Goal: Information Seeking & Learning: Check status

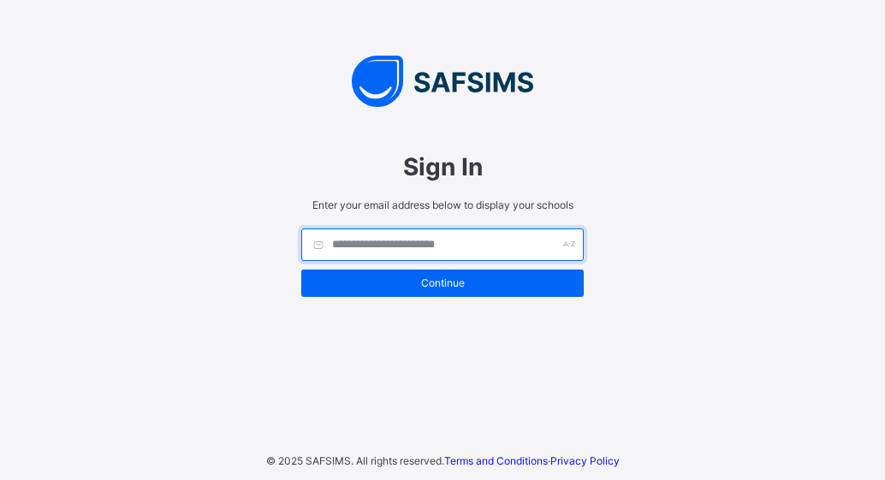
click at [490, 257] on input "text" at bounding box center [442, 245] width 282 height 33
type input "********"
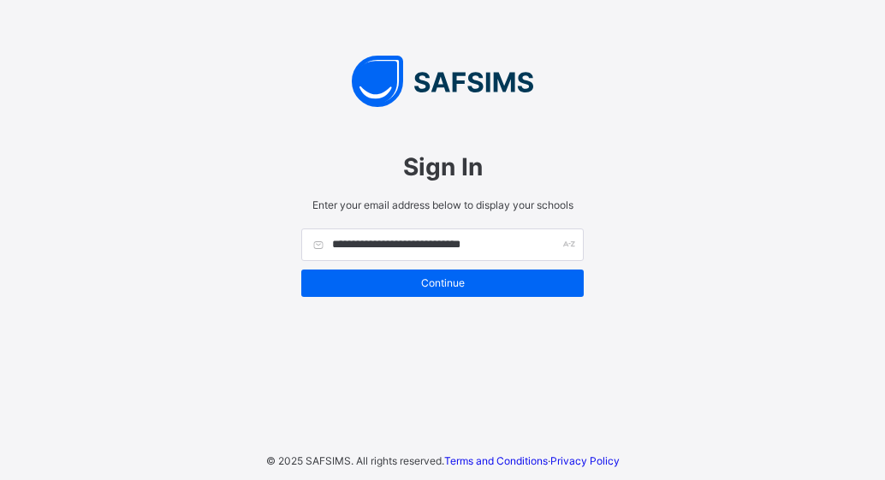
type input "**********"
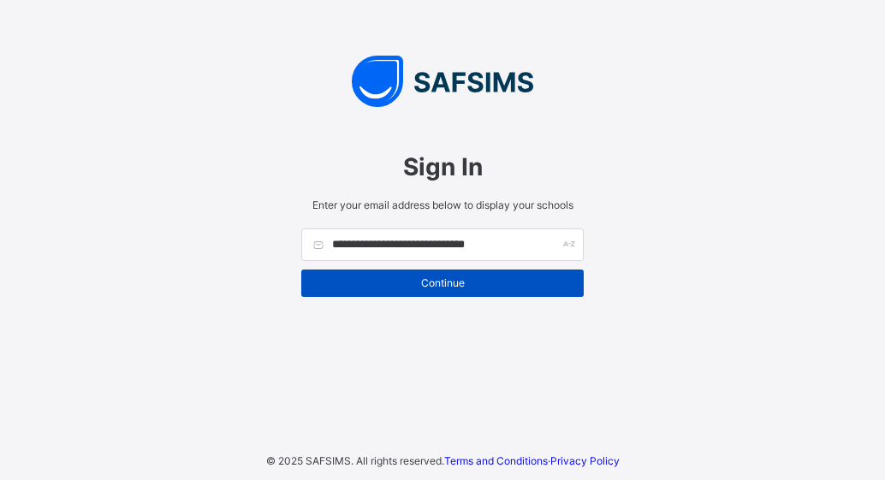
type input "**********"
click at [453, 288] on span "Continue" at bounding box center [442, 283] width 257 height 13
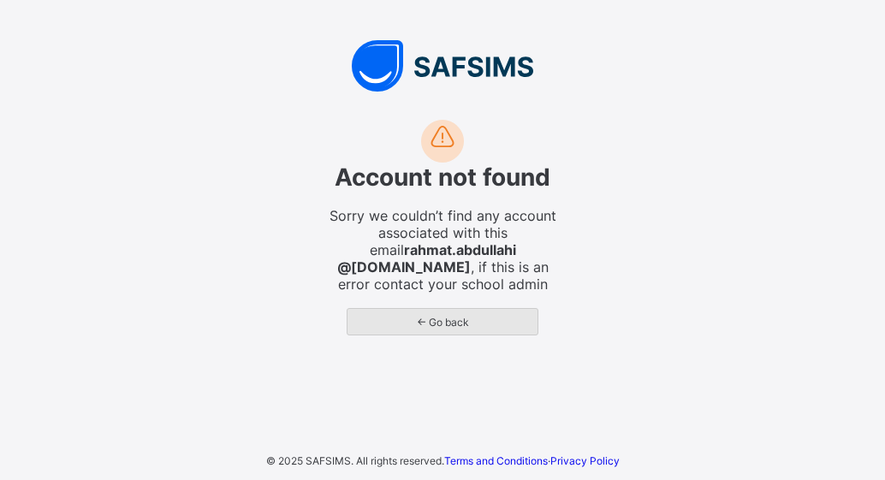
click at [451, 320] on span "← Go back" at bounding box center [442, 322] width 164 height 13
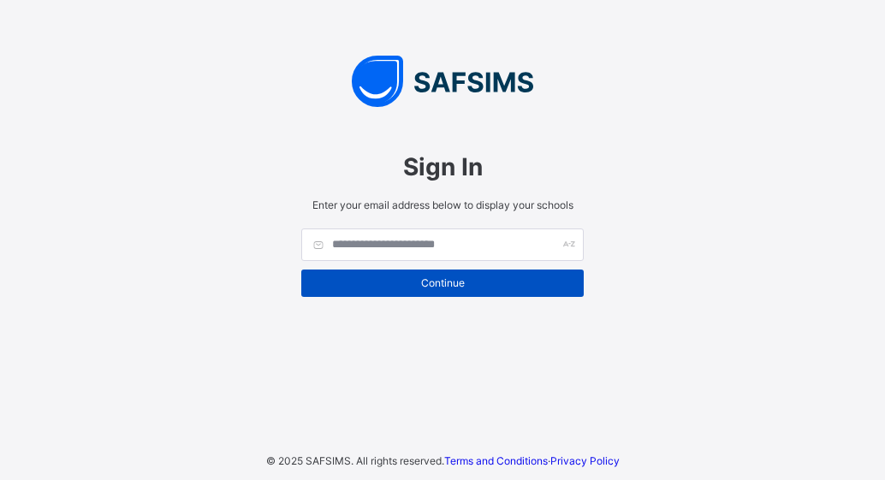
click at [466, 281] on span "Continue" at bounding box center [442, 283] width 257 height 13
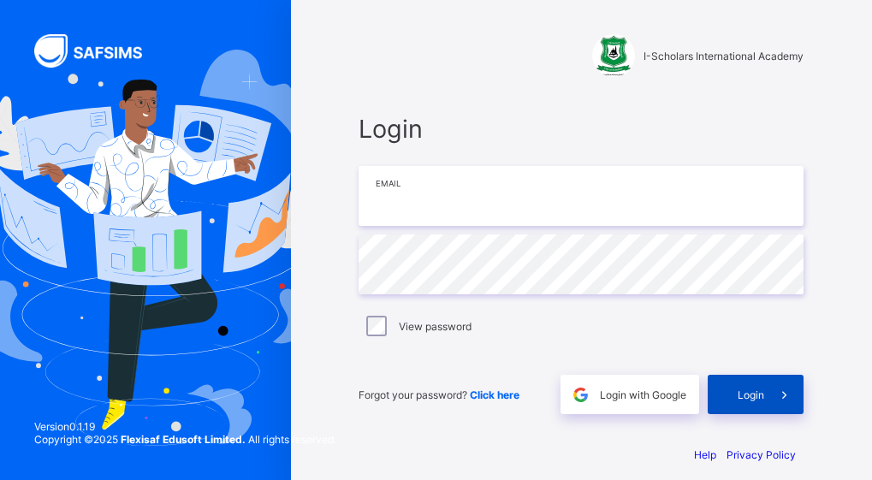
type input "**********"
click at [757, 392] on span "Login" at bounding box center [751, 395] width 27 height 13
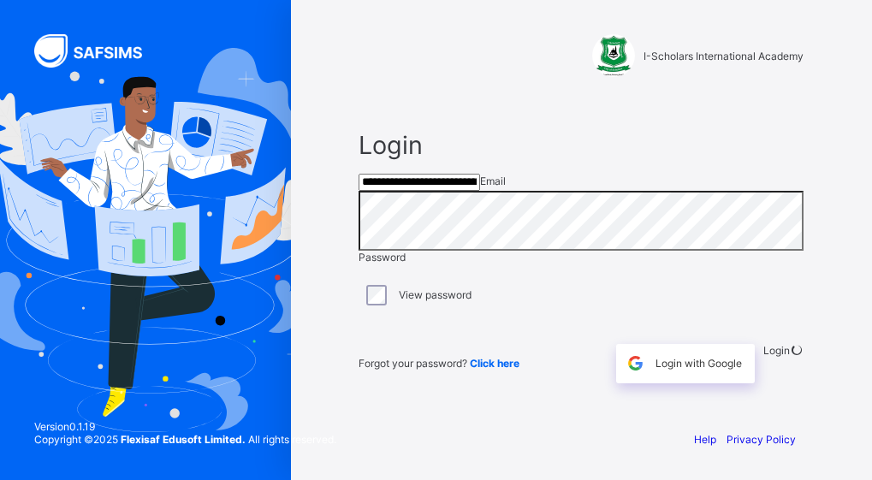
click at [764, 384] on div "Login" at bounding box center [784, 363] width 41 height 39
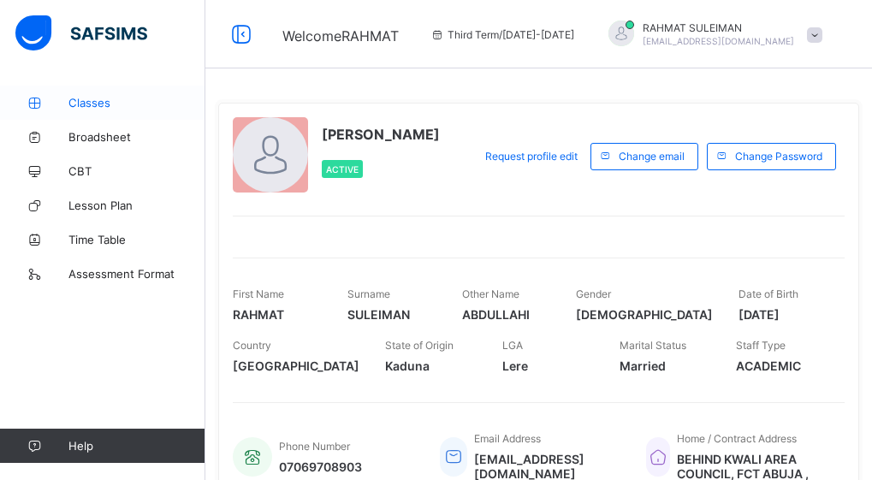
click at [111, 98] on span "Classes" at bounding box center [136, 103] width 137 height 14
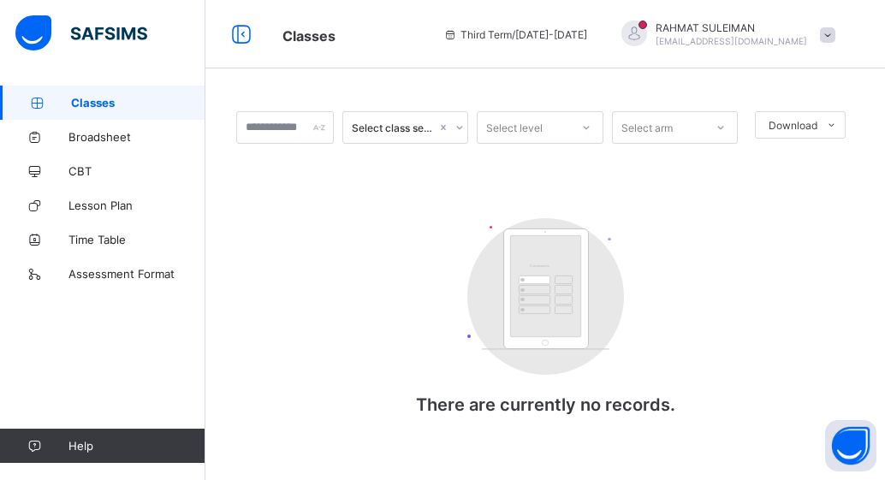
click at [388, 133] on div "Select class section" at bounding box center [395, 128] width 86 height 13
click at [110, 103] on span "Classes" at bounding box center [138, 103] width 134 height 14
click at [120, 130] on span "Broadsheet" at bounding box center [136, 137] width 137 height 14
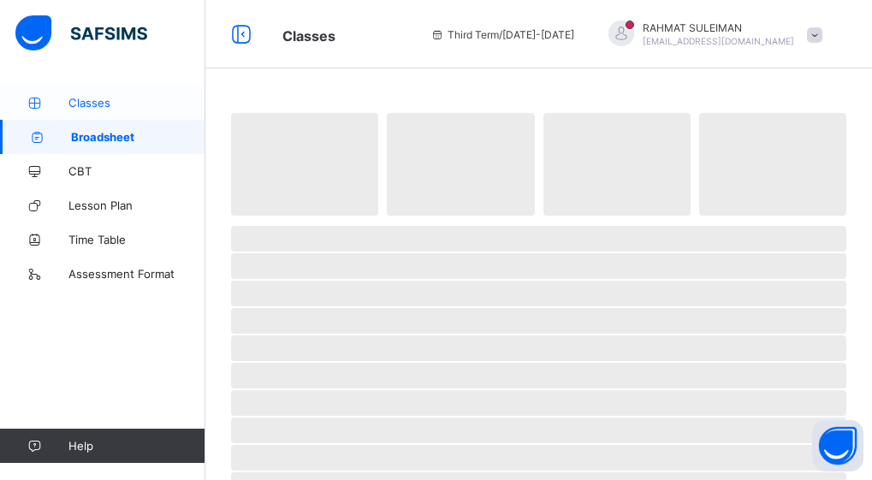
click at [104, 106] on span "Classes" at bounding box center [136, 103] width 137 height 14
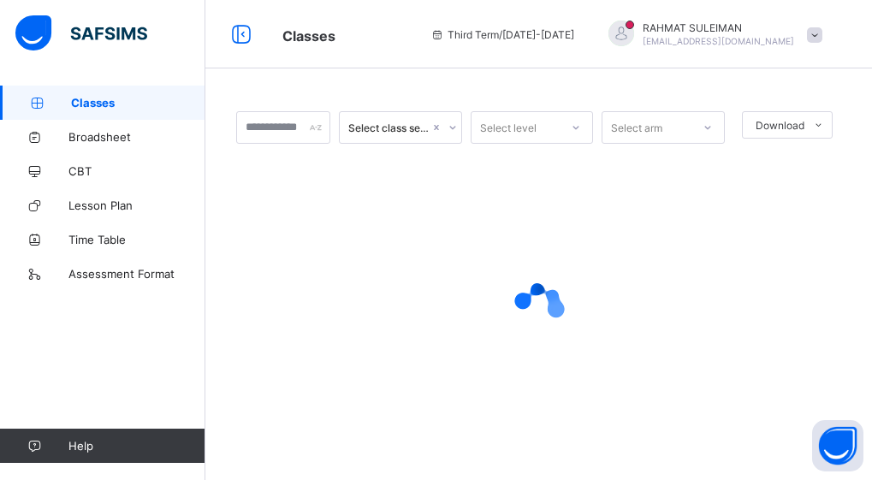
click at [823, 36] on span at bounding box center [814, 34] width 15 height 15
click at [574, 69] on div "Select class section Select level Select arm Download Pdf Report Excel Report ×…" at bounding box center [538, 247] width 667 height 495
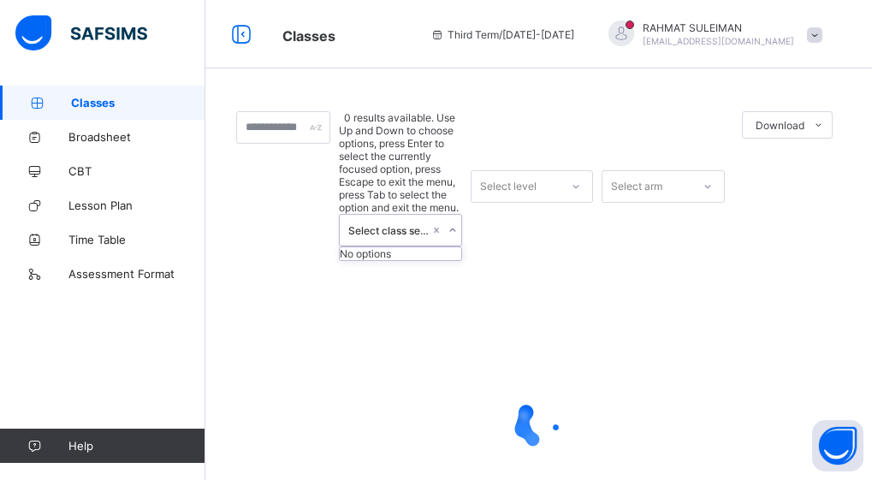
click at [401, 224] on div "Select class section" at bounding box center [389, 230] width 82 height 13
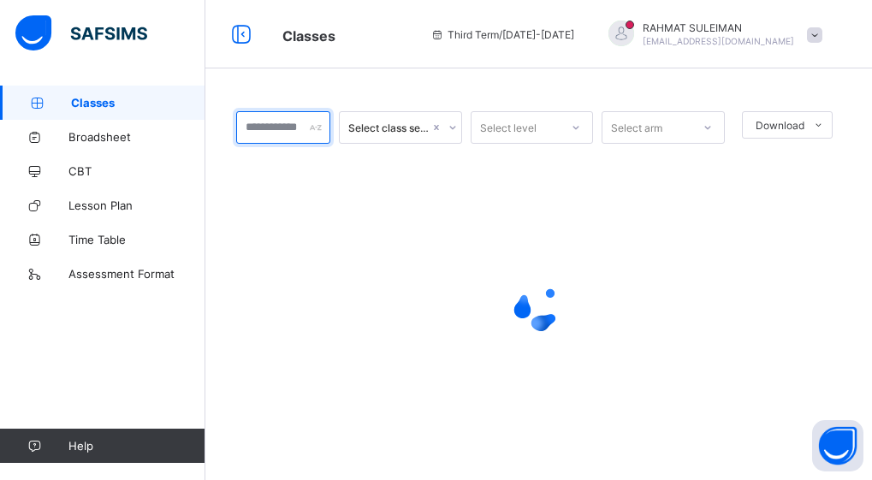
click at [275, 135] on input "text" at bounding box center [283, 127] width 94 height 33
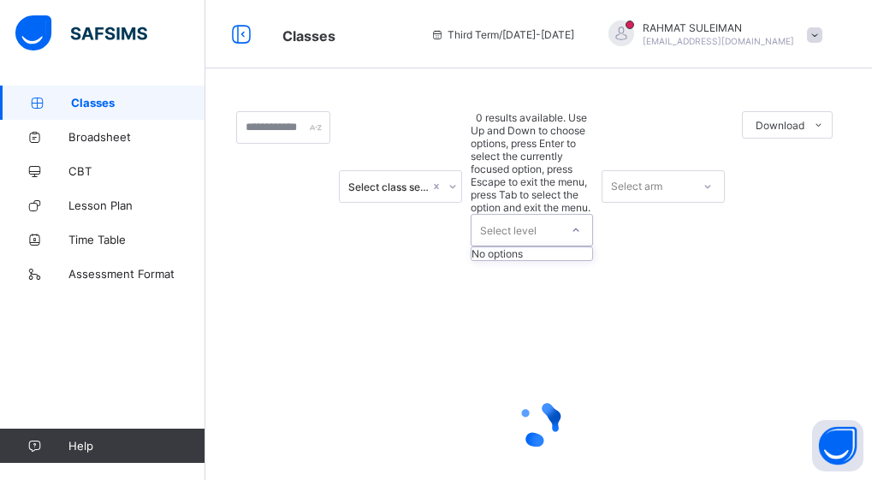
click at [581, 222] on icon at bounding box center [576, 230] width 10 height 17
click at [277, 261] on div at bounding box center [538, 423] width 605 height 325
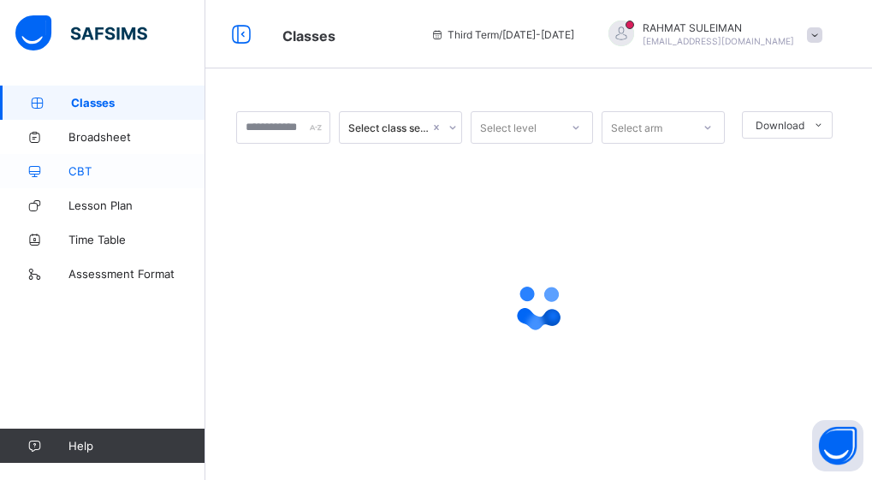
click at [83, 175] on span "CBT" at bounding box center [136, 171] width 137 height 14
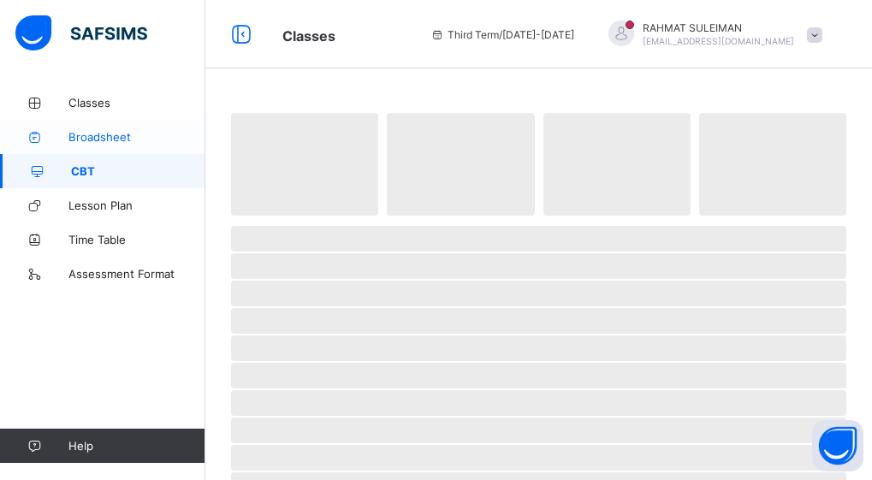
click at [86, 145] on link "Broadsheet" at bounding box center [102, 137] width 205 height 34
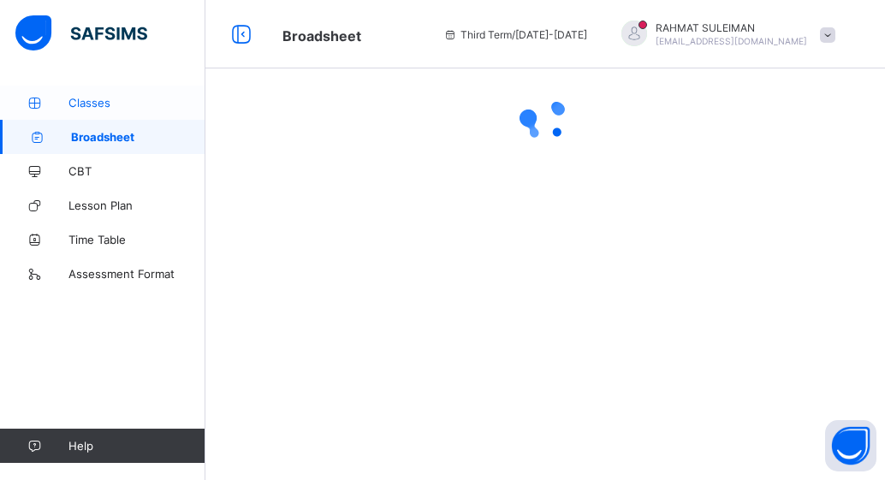
click at [90, 101] on span "Classes" at bounding box center [136, 103] width 137 height 14
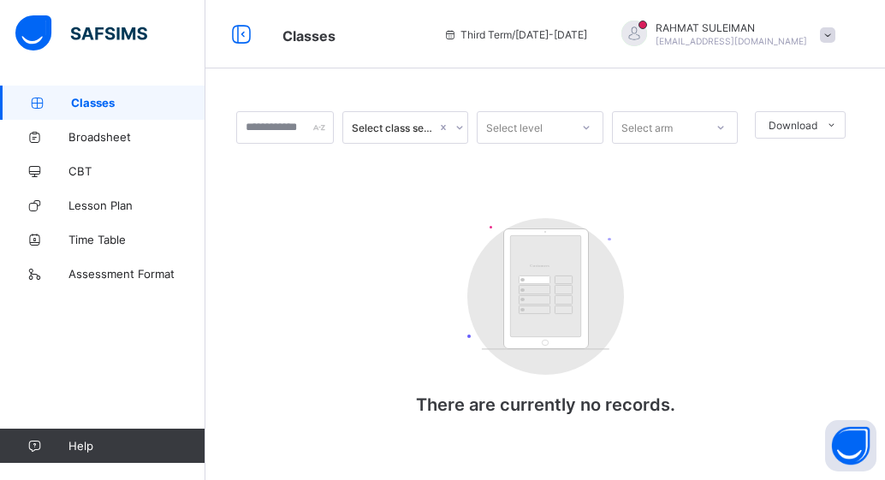
click at [96, 110] on link "Classes" at bounding box center [102, 103] width 205 height 34
click at [98, 98] on span "Classes" at bounding box center [138, 103] width 134 height 14
click at [110, 108] on span "Classes" at bounding box center [138, 103] width 134 height 14
click at [282, 139] on input "text" at bounding box center [285, 127] width 98 height 33
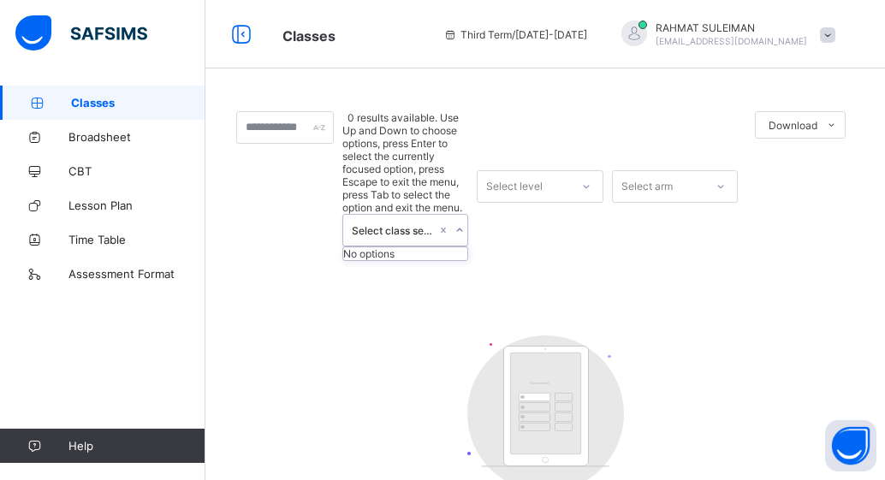
click at [402, 224] on div "Select class section" at bounding box center [395, 230] width 86 height 13
click at [498, 170] on div "Select level" at bounding box center [514, 186] width 56 height 33
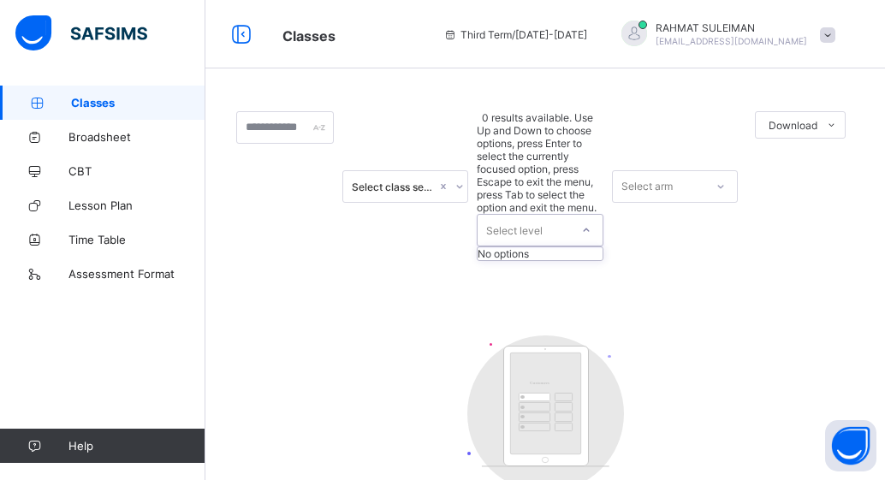
click at [722, 178] on icon at bounding box center [721, 186] width 10 height 17
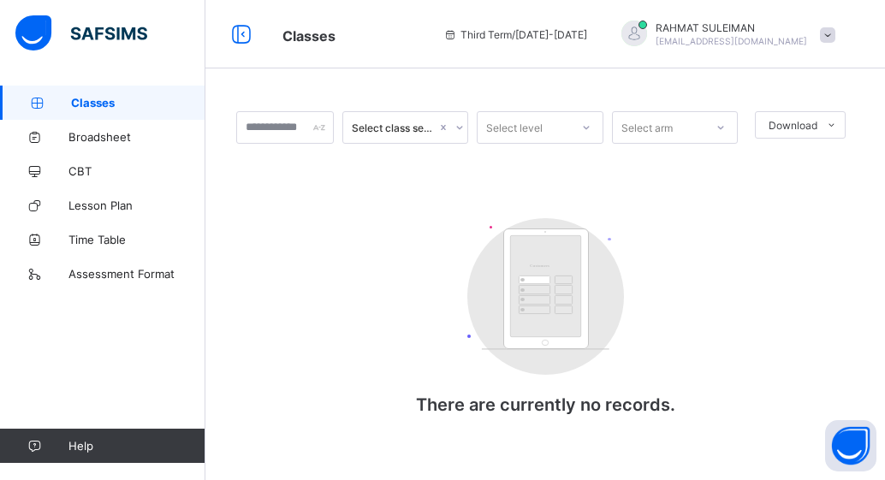
click at [362, 255] on div "Select class section Select level Select arm Download Pdf Report Excel Report C…" at bounding box center [545, 280] width 618 height 338
click at [123, 140] on span "Broadsheet" at bounding box center [136, 137] width 137 height 14
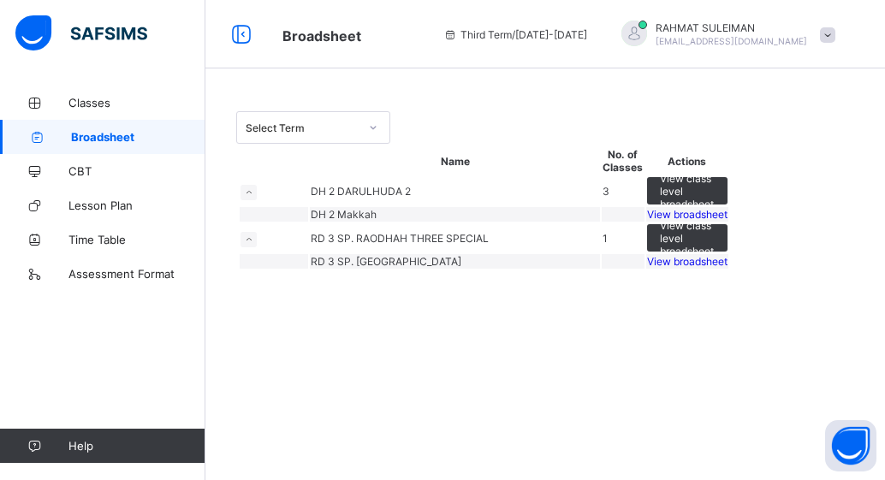
click at [342, 222] on td "DH 2 Makkah" at bounding box center [455, 214] width 290 height 15
click at [342, 221] on span "DH 2 Makkah" at bounding box center [344, 214] width 66 height 13
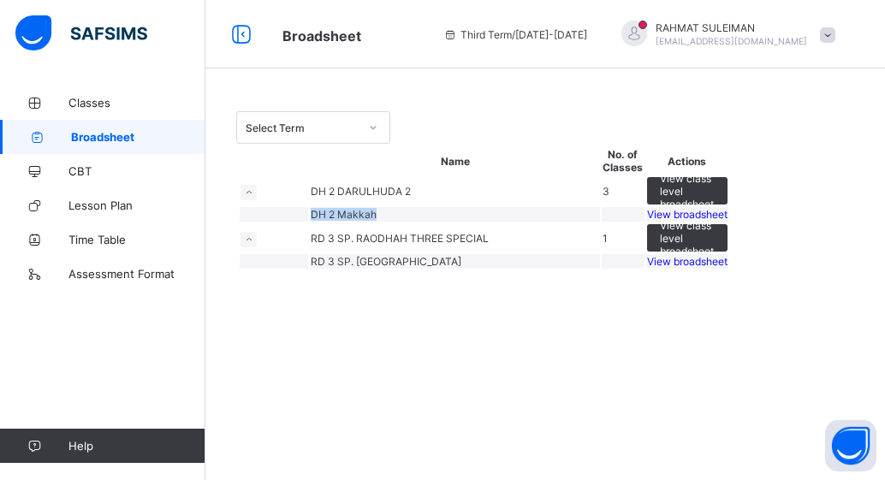
click at [342, 221] on span "DH 2 Makkah" at bounding box center [344, 214] width 66 height 13
click at [728, 221] on span "View broadsheet" at bounding box center [687, 214] width 80 height 13
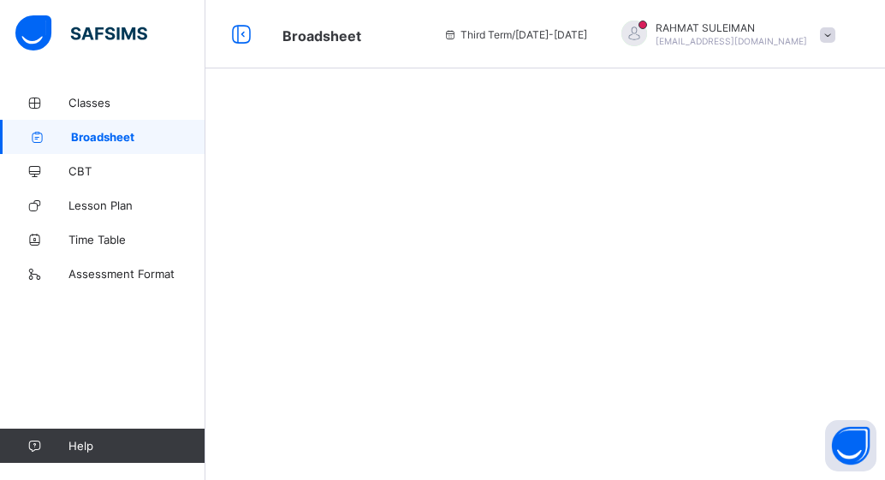
click at [800, 279] on div at bounding box center [545, 240] width 680 height 480
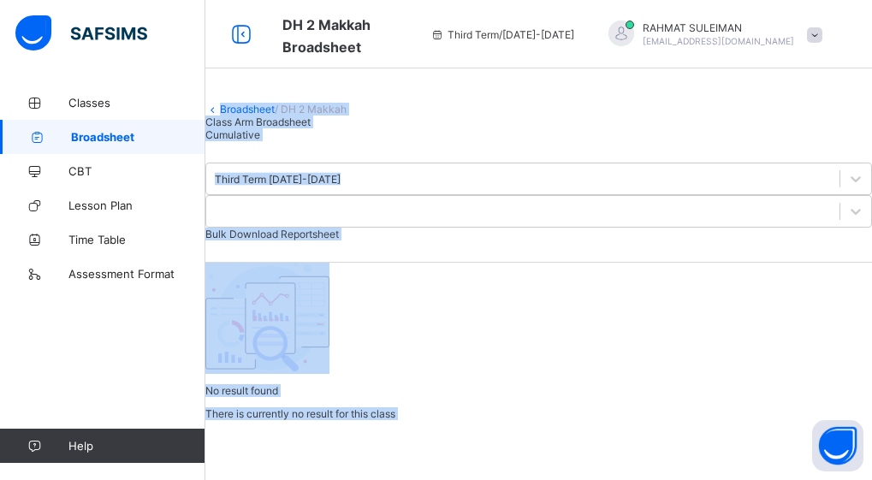
click at [341, 116] on span "/ DH 2 Makkah" at bounding box center [311, 109] width 72 height 13
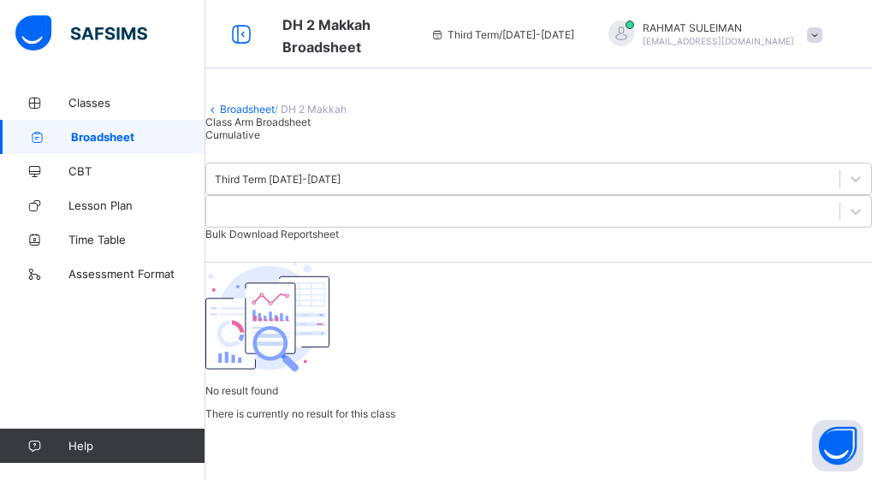
click at [311, 128] on span "Class Arm Broadsheet" at bounding box center [257, 122] width 105 height 13
click at [371, 141] on div "Cumulative" at bounding box center [538, 134] width 667 height 13
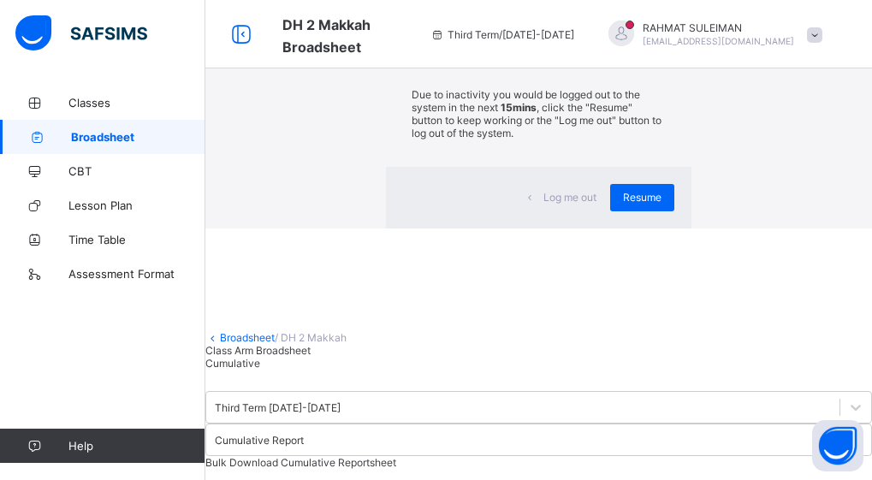
click at [724, 223] on div "× Idle Mode Due to inactivity you would be logged out to the system in the next…" at bounding box center [538, 114] width 667 height 229
click at [623, 204] on span "Resume" at bounding box center [642, 197] width 39 height 13
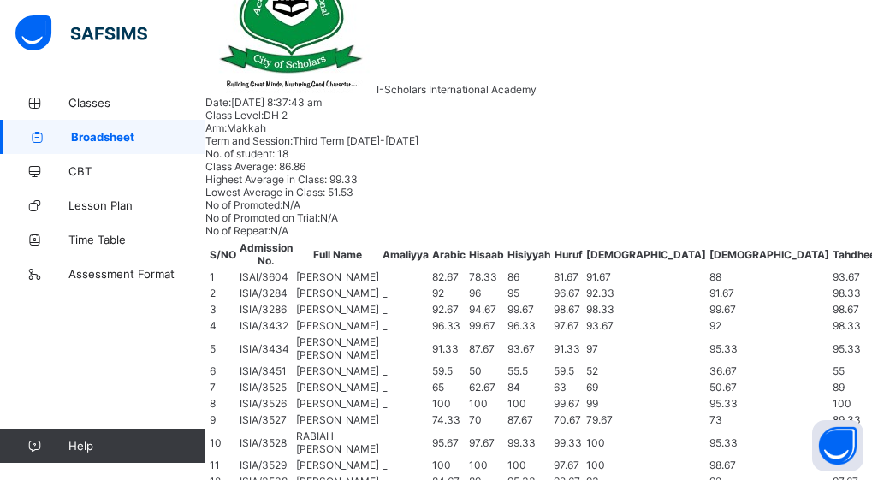
scroll to position [482, 0]
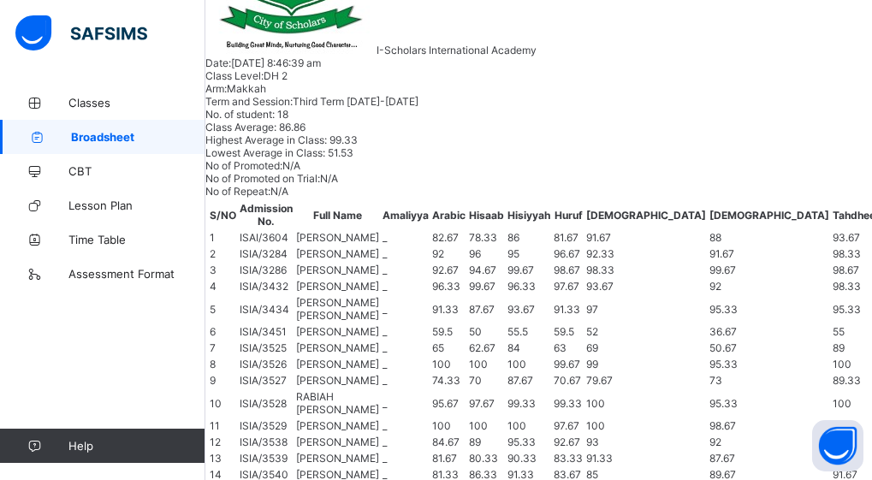
scroll to position [416, 0]
click at [93, 96] on span "Classes" at bounding box center [136, 103] width 137 height 14
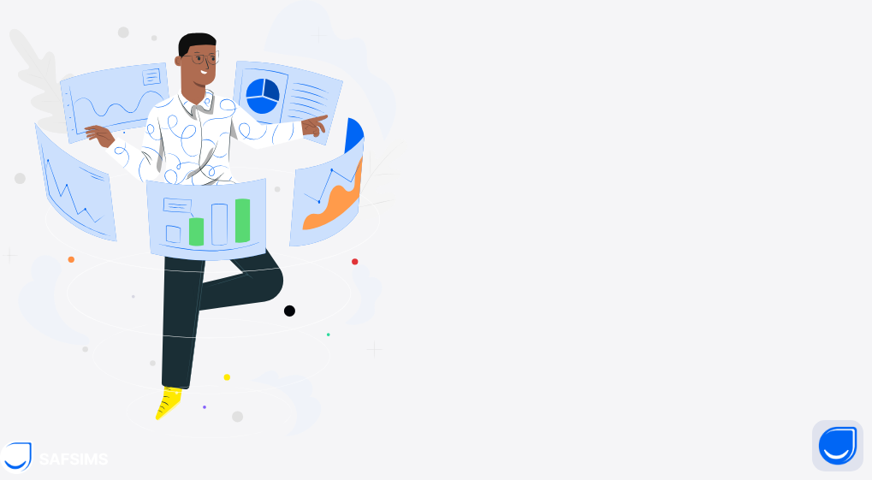
type input "**********"
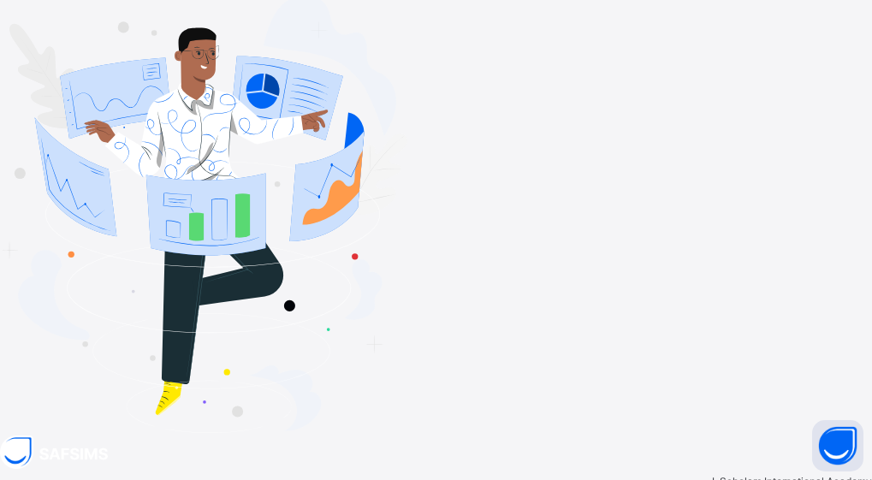
scroll to position [15, 0]
